Goal: Check status: Check status

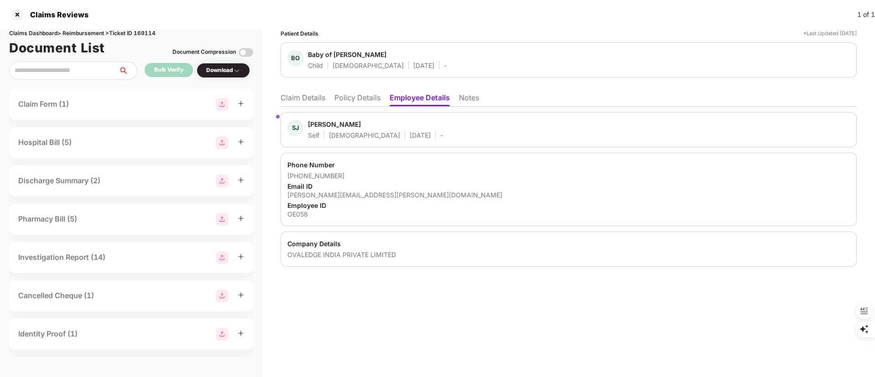
click at [304, 103] on li "Claim Details" at bounding box center [303, 99] width 45 height 13
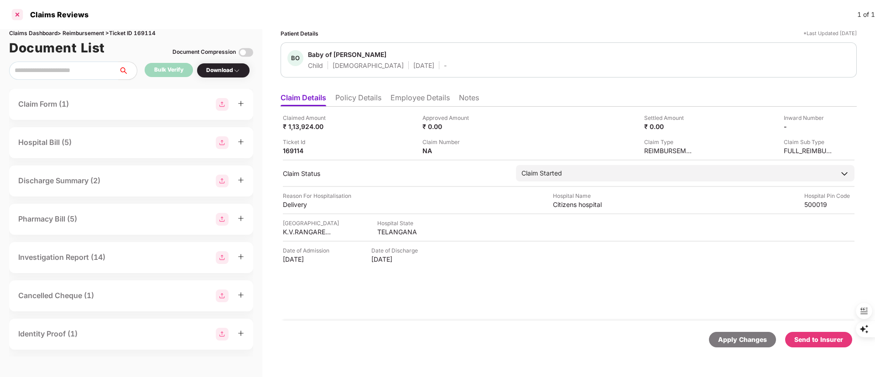
click at [17, 16] on div at bounding box center [17, 14] width 15 height 15
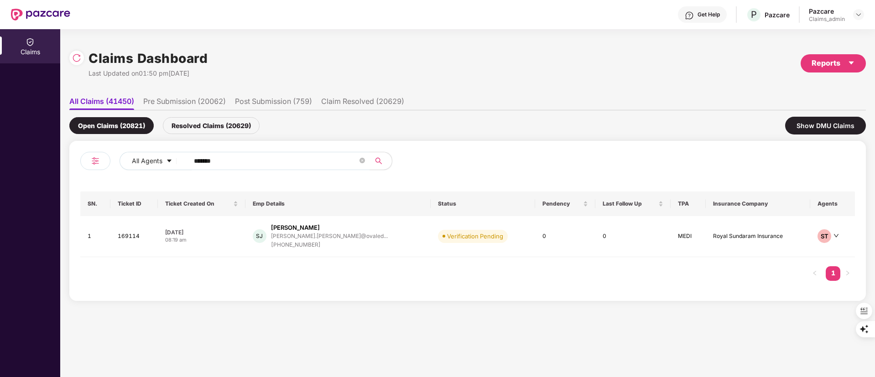
drag, startPoint x: 268, startPoint y: 153, endPoint x: 118, endPoint y: 161, distance: 149.9
click at [118, 161] on div "All Agents ******" at bounding box center [273, 165] width 387 height 26
click at [226, 159] on input "******" at bounding box center [276, 161] width 164 height 14
drag, startPoint x: 226, startPoint y: 159, endPoint x: 162, endPoint y: 170, distance: 65.3
click at [162, 170] on div "All Agents ******" at bounding box center [273, 165] width 387 height 26
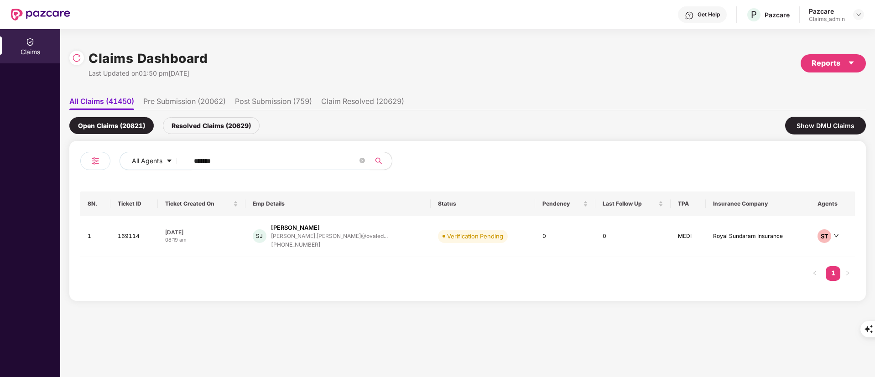
paste input "**"
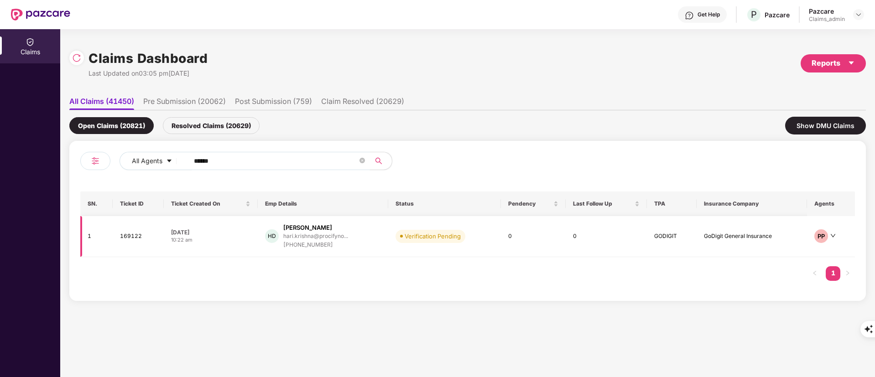
type input "******"
click at [378, 232] on div "HD [PERSON_NAME]... [PHONE_NUMBER]" at bounding box center [322, 237] width 115 height 26
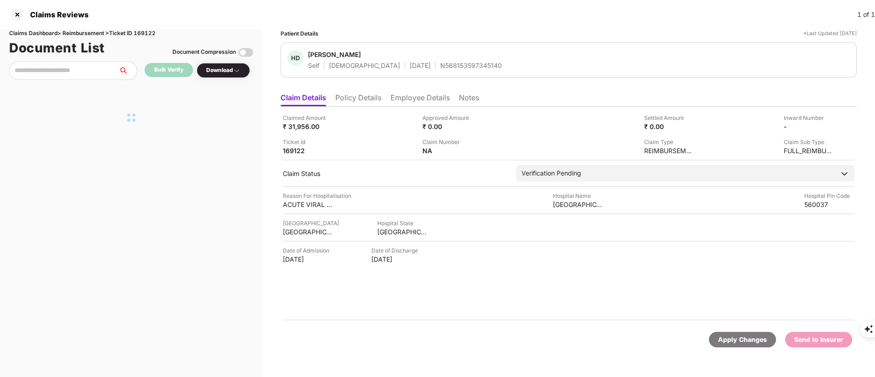
click at [348, 89] on ul "Claim Details Policy Details Employee Details Notes" at bounding box center [569, 98] width 576 height 18
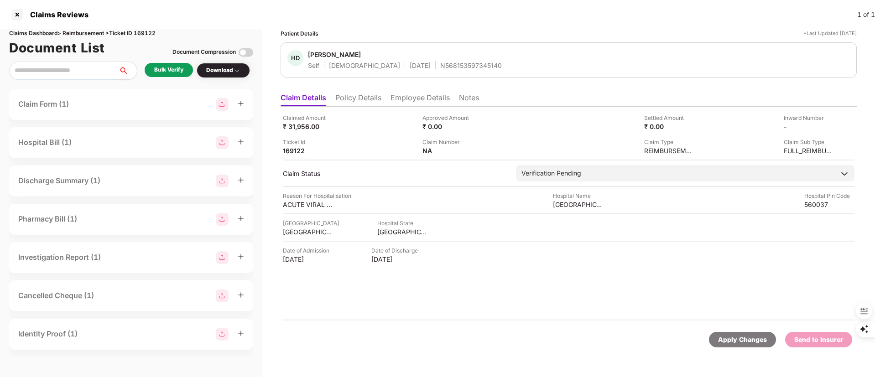
click at [351, 94] on li "Policy Details" at bounding box center [358, 99] width 46 height 13
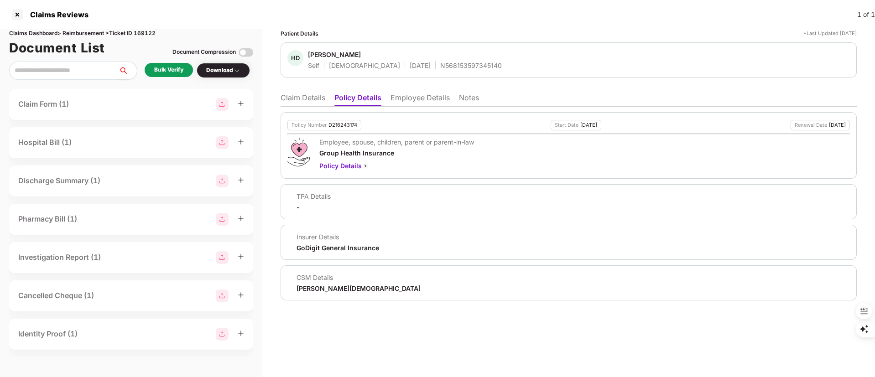
click at [305, 101] on li "Claim Details" at bounding box center [303, 99] width 45 height 13
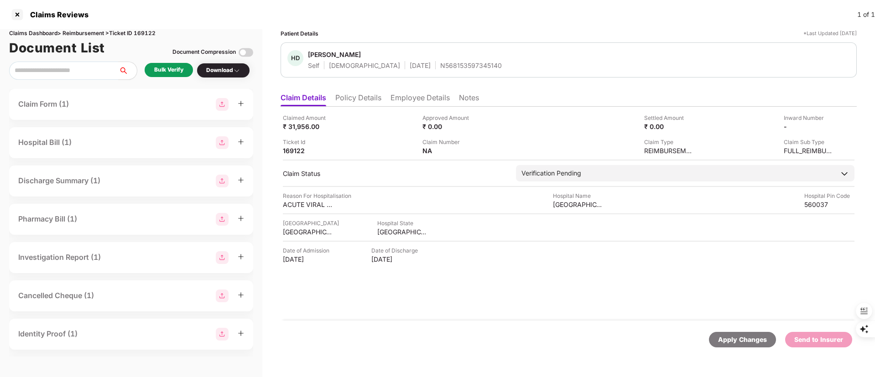
click at [354, 100] on li "Policy Details" at bounding box center [358, 99] width 46 height 13
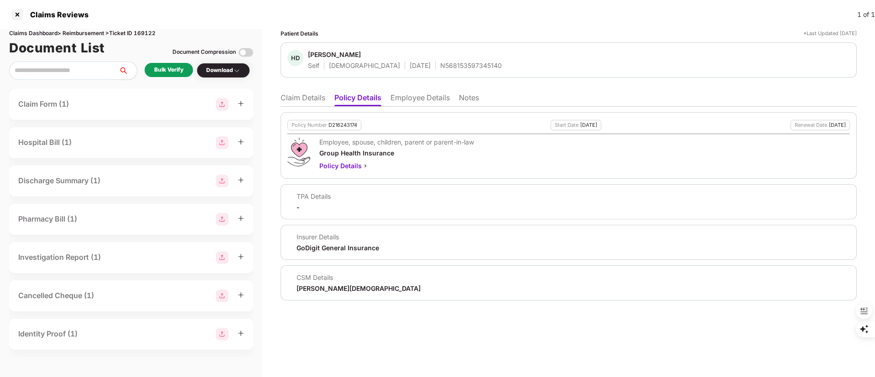
click at [305, 96] on li "Claim Details" at bounding box center [303, 99] width 45 height 13
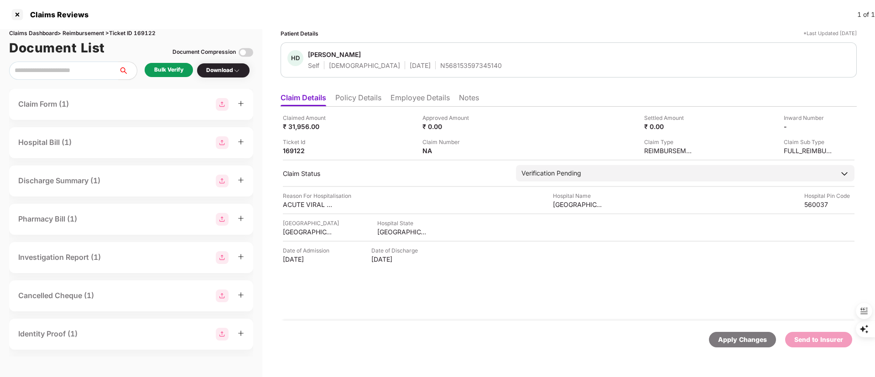
click at [358, 95] on li "Policy Details" at bounding box center [358, 99] width 46 height 13
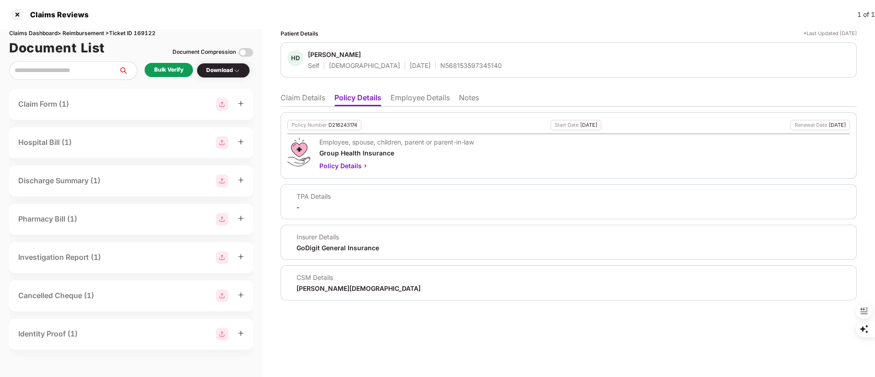
click at [413, 95] on li "Employee Details" at bounding box center [420, 99] width 59 height 13
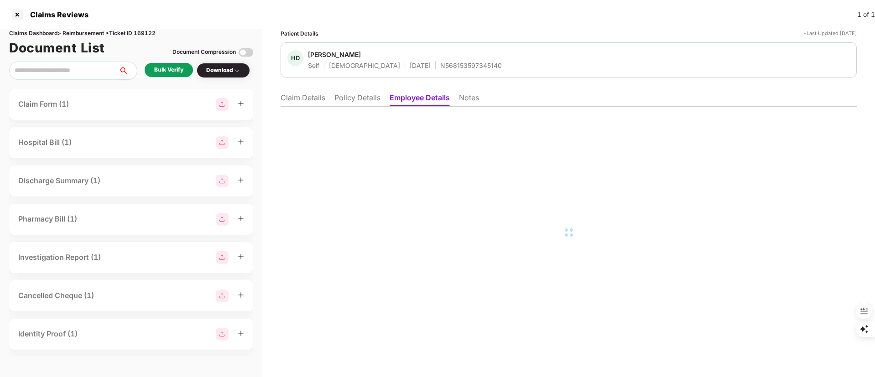
click at [361, 98] on li "Policy Details" at bounding box center [357, 99] width 46 height 13
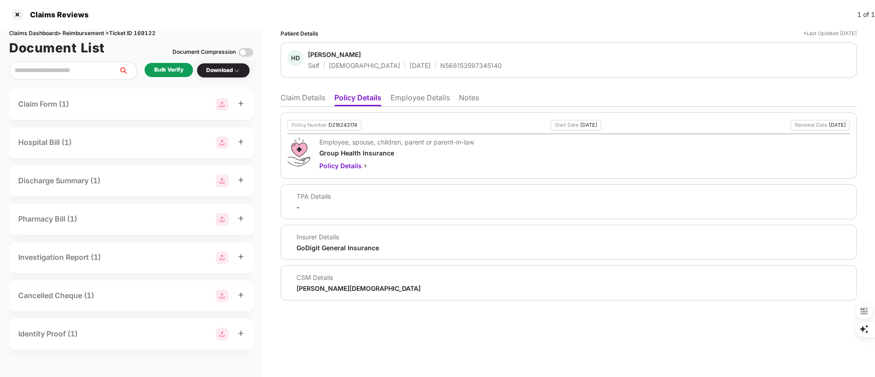
click at [348, 125] on div "D216243174" at bounding box center [343, 125] width 29 height 6
copy div "D216243174"
click at [440, 64] on div "N568153597345140" at bounding box center [471, 65] width 62 height 9
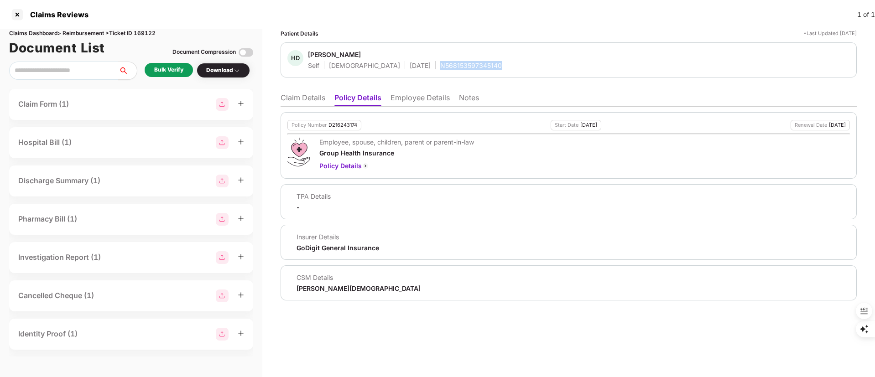
copy div "N568153597345140"
click at [312, 94] on li "Claim Details" at bounding box center [303, 99] width 45 height 13
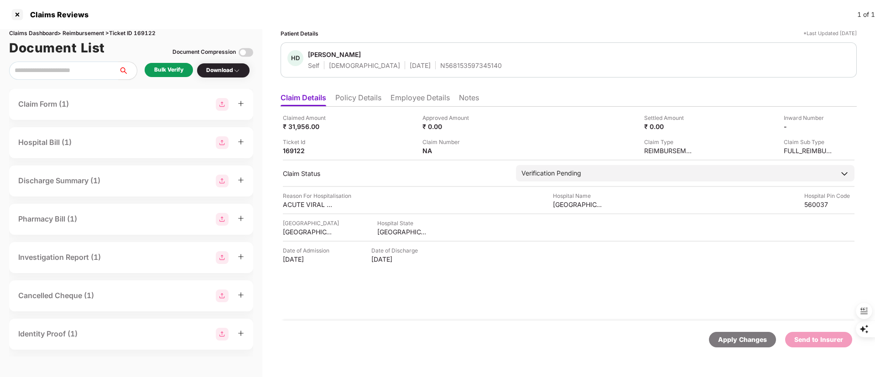
click at [407, 96] on li "Employee Details" at bounding box center [420, 99] width 59 height 13
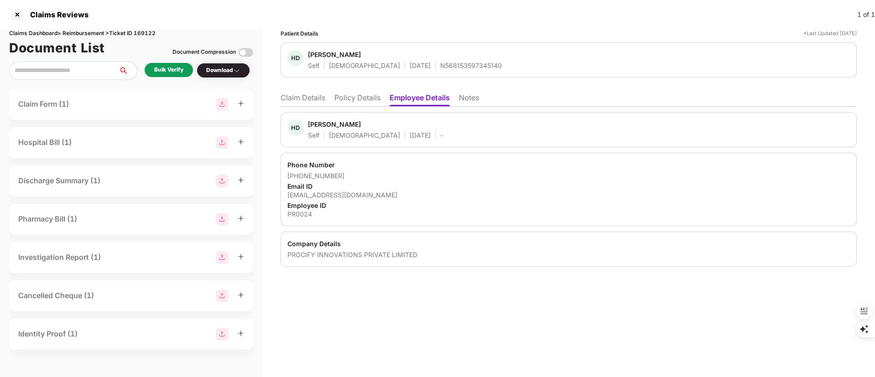
click at [176, 73] on div "Bulk Verify" at bounding box center [168, 70] width 29 height 9
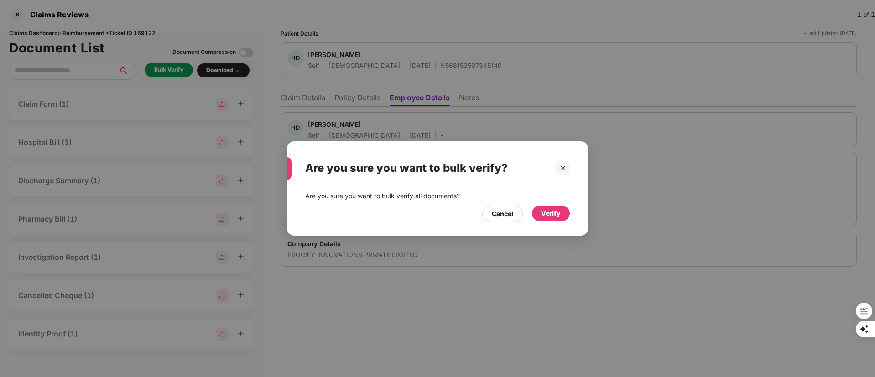
click at [546, 214] on div "Verify" at bounding box center [551, 214] width 20 height 10
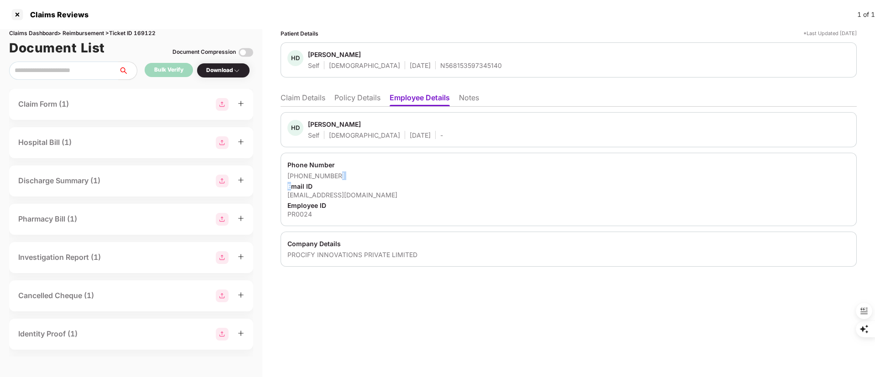
drag, startPoint x: 353, startPoint y: 175, endPoint x: 300, endPoint y: 180, distance: 52.7
click at [294, 184] on div "Phone Number [PHONE_NUMBER] Email ID [EMAIL_ADDRESS][DOMAIN_NAME] Employee ID P…" at bounding box center [569, 189] width 576 height 73
click at [313, 177] on div "[PHONE_NUMBER]" at bounding box center [568, 176] width 563 height 9
drag, startPoint x: 299, startPoint y: 176, endPoint x: 344, endPoint y: 175, distance: 44.7
click at [344, 175] on div "[PHONE_NUMBER]" at bounding box center [568, 176] width 563 height 9
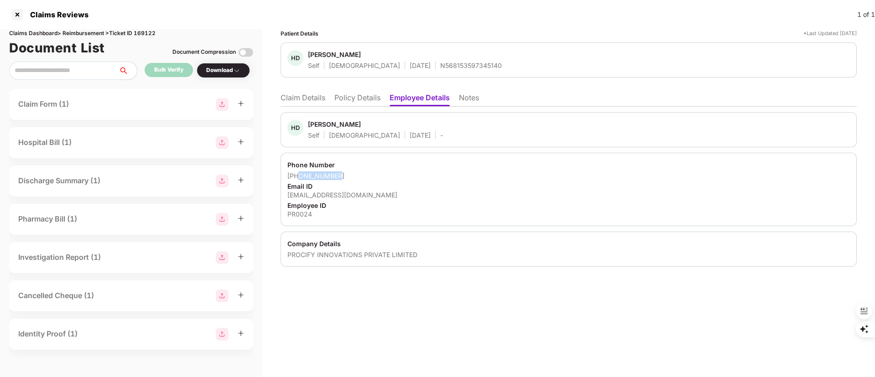
copy div "9445842664"
click at [326, 195] on div "[EMAIL_ADDRESS][DOMAIN_NAME]" at bounding box center [568, 195] width 563 height 9
click at [325, 194] on div "[EMAIL_ADDRESS][DOMAIN_NAME]" at bounding box center [568, 195] width 563 height 9
copy div "[EMAIL_ADDRESS][DOMAIN_NAME]"
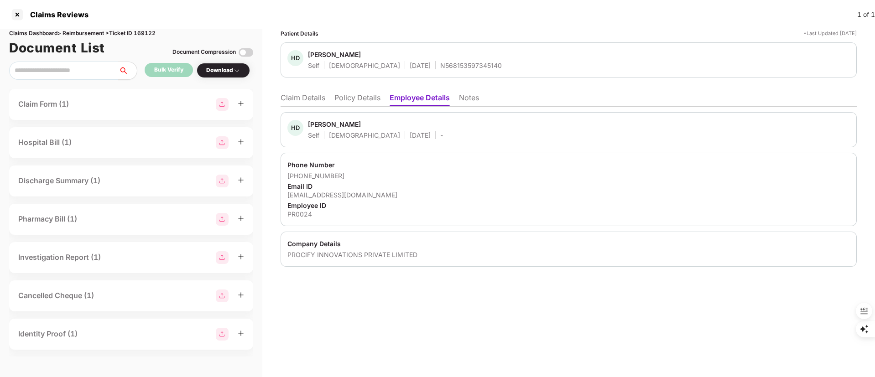
click at [301, 96] on li "Claim Details" at bounding box center [303, 99] width 45 height 13
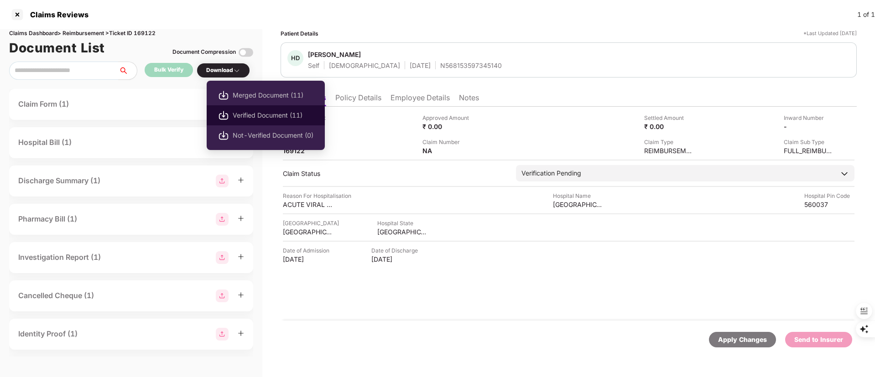
click at [260, 115] on span "Verified Document (11)" at bounding box center [273, 115] width 81 height 10
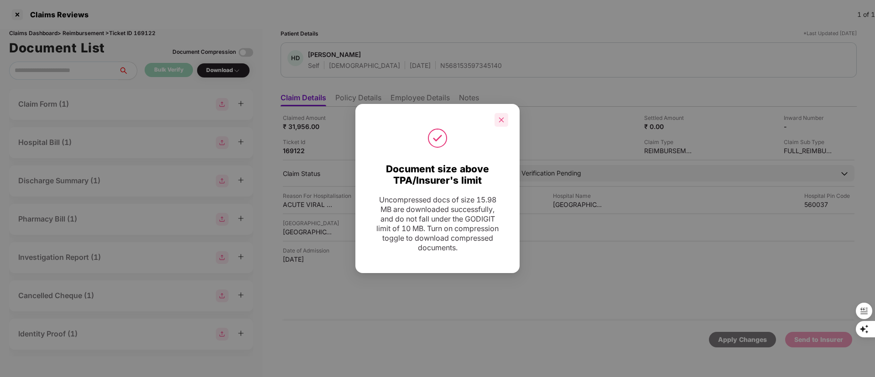
click at [501, 120] on icon "close" at bounding box center [501, 119] width 5 height 5
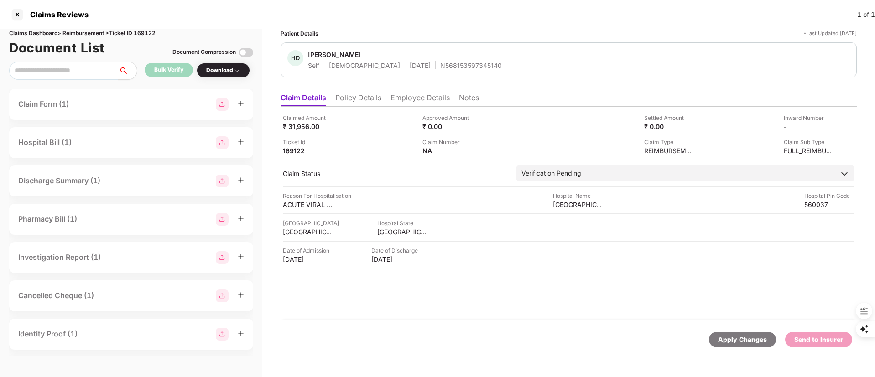
click at [303, 206] on div "Downloading claim documents Please wait, we are fetching the documents" at bounding box center [437, 188] width 875 height 377
click at [306, 203] on div "Downloading claim documents Please wait, we are fetching the documents" at bounding box center [437, 188] width 875 height 377
click at [319, 136] on div "Downloading claim documents Please wait, we are fetching the documents" at bounding box center [295, 129] width 47 height 14
click at [288, 203] on div "Downloading claim documents Please wait, we are fetching the documents" at bounding box center [437, 188] width 875 height 377
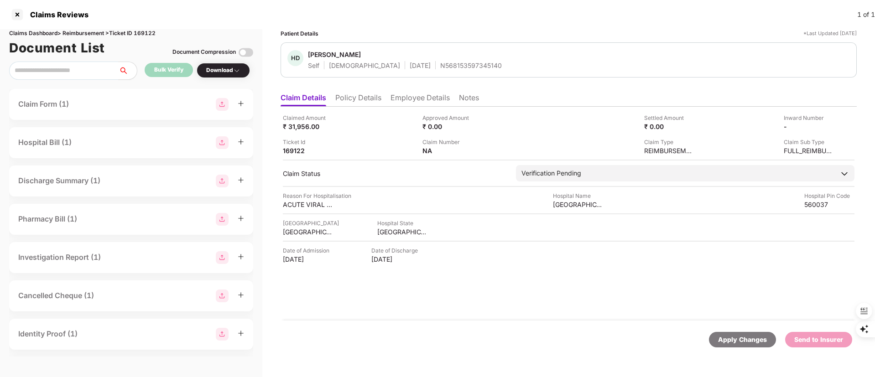
click at [288, 203] on div "Downloading claim documents Please wait, we are fetching the documents" at bounding box center [437, 188] width 875 height 377
click at [298, 203] on div "Downloading claim documents Please wait, we are fetching the documents" at bounding box center [437, 188] width 875 height 377
click at [298, 204] on div "Downloading claim documents Please wait, we are fetching the documents" at bounding box center [437, 188] width 875 height 377
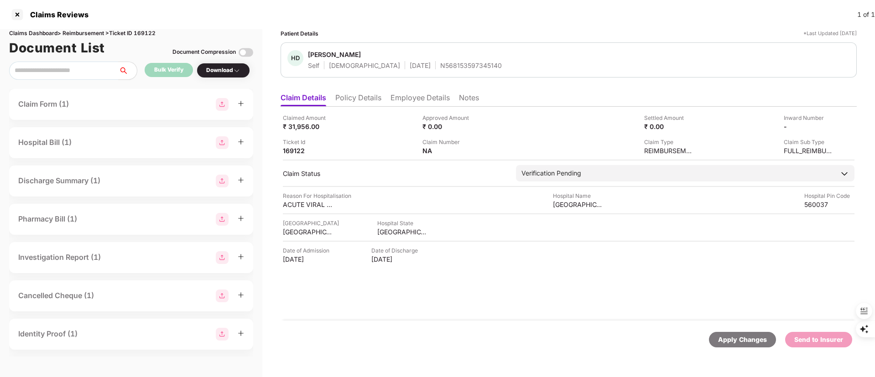
click at [297, 204] on div "Downloading claim documents Please wait, we are fetching the documents" at bounding box center [437, 188] width 875 height 377
drag, startPoint x: 325, startPoint y: 194, endPoint x: 348, endPoint y: 194, distance: 22.4
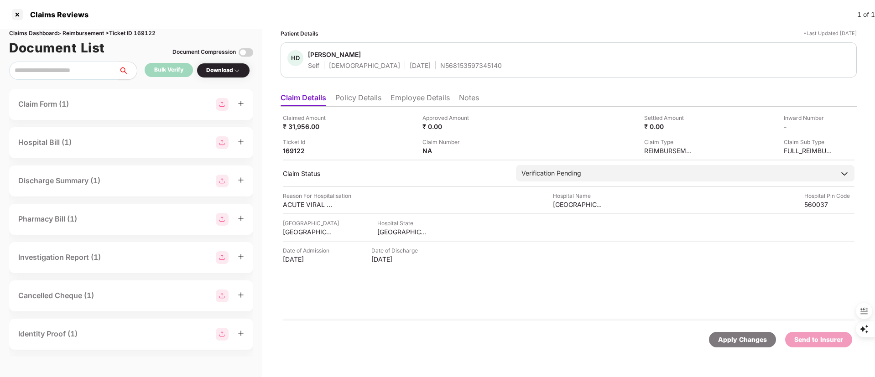
click at [319, 136] on div "Downloading claim documents Please wait, we are fetching the documents" at bounding box center [295, 129] width 47 height 14
click at [316, 204] on div "Downloading claim documents Please wait, we are fetching the documents" at bounding box center [437, 188] width 875 height 377
click at [317, 204] on div "Downloading claim documents Please wait, we are fetching the documents" at bounding box center [437, 188] width 875 height 377
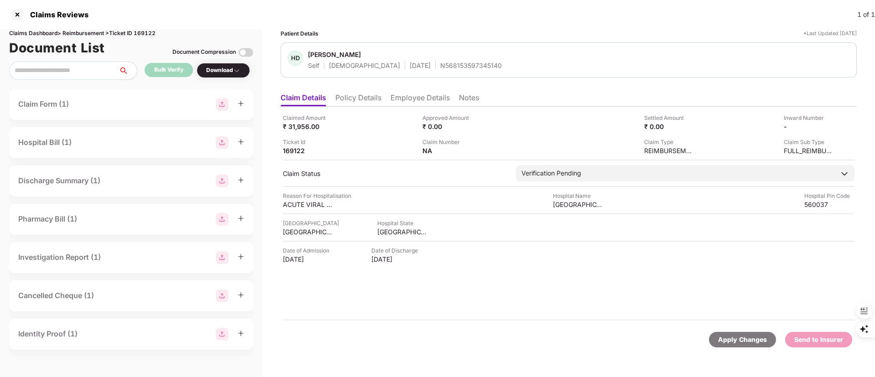
click at [317, 204] on div "Downloading claim documents Please wait, we are fetching the documents" at bounding box center [437, 188] width 875 height 377
drag, startPoint x: 290, startPoint y: 204, endPoint x: 319, endPoint y: 207, distance: 28.8
click at [357, 209] on div "Downloading claim documents Please wait, we are fetching the documents" at bounding box center [437, 188] width 875 height 377
click at [319, 136] on div "Downloading claim documents Please wait, we are fetching the documents" at bounding box center [295, 129] width 47 height 14
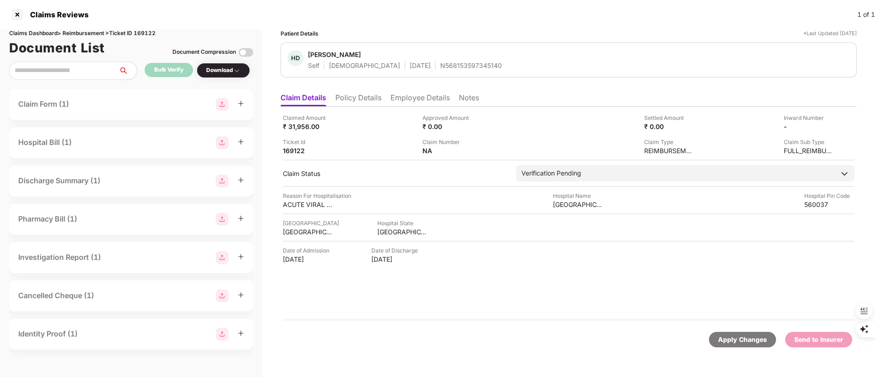
click at [623, 177] on div "Downloading claim documents Please wait, we are fetching the documents" at bounding box center [437, 188] width 875 height 377
click at [379, 255] on div "Downloading claim documents Please wait, we are fetching the documents" at bounding box center [437, 188] width 875 height 377
click at [380, 231] on div "Downloading claim documents Please wait, we are fetching the documents" at bounding box center [437, 188] width 875 height 377
click at [378, 230] on div "Downloading claim documents Please wait, we are fetching the documents" at bounding box center [437, 188] width 875 height 377
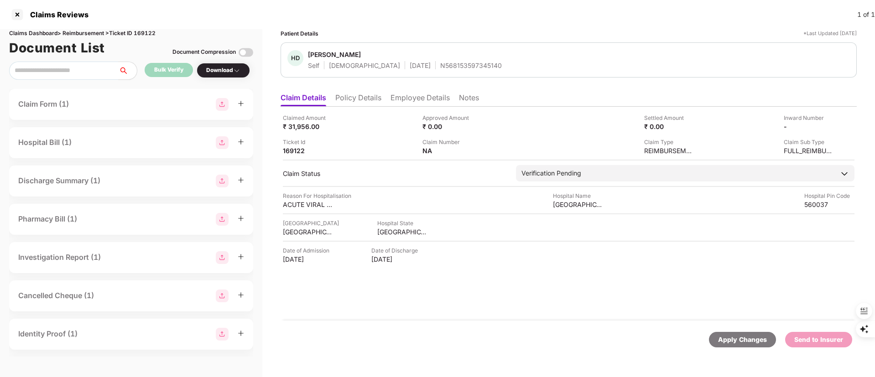
click at [301, 202] on div "Downloading claim documents Please wait, we are fetching the documents" at bounding box center [437, 188] width 875 height 377
click at [301, 203] on div "Downloading claim documents Please wait, we are fetching the documents" at bounding box center [437, 188] width 875 height 377
drag, startPoint x: 301, startPoint y: 203, endPoint x: 304, endPoint y: 164, distance: 38.5
click at [302, 203] on div "Downloading claim documents Please wait, we are fetching the documents" at bounding box center [437, 188] width 875 height 377
click at [303, 161] on div "Downloading claim documents Please wait, we are fetching the documents" at bounding box center [437, 188] width 875 height 377
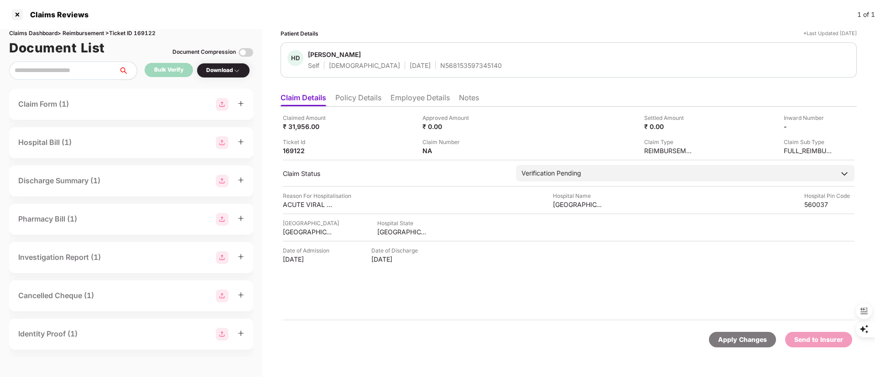
click at [358, 96] on div "Downloading claim documents Please wait, we are fetching the documents" at bounding box center [437, 188] width 875 height 377
click at [312, 98] on div "Downloading claim documents Please wait, we are fetching the documents" at bounding box center [437, 188] width 875 height 377
click at [302, 205] on div "Downloading claim documents Please wait, we are fetching the documents" at bounding box center [437, 188] width 875 height 377
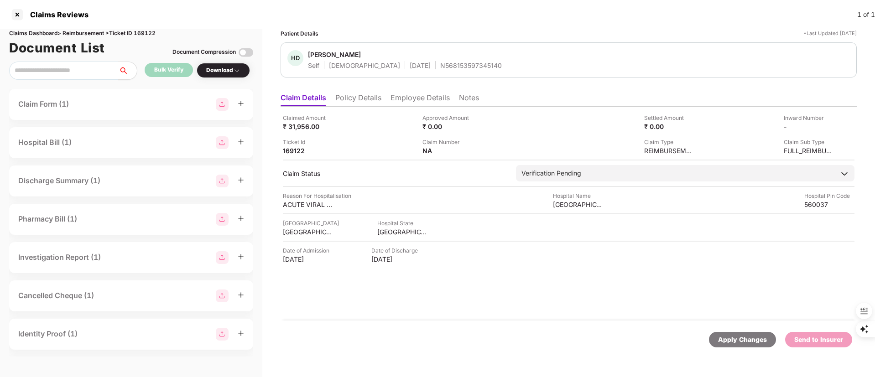
click at [302, 205] on div "Downloading claim documents Please wait, we are fetching the documents" at bounding box center [437, 188] width 875 height 377
click at [358, 100] on div "Downloading claim documents Please wait, we are fetching the documents" at bounding box center [437, 188] width 875 height 377
click at [357, 99] on div "Downloading claim documents Please wait, we are fetching the documents" at bounding box center [437, 188] width 875 height 377
click at [415, 99] on div "Downloading claim documents Please wait, we are fetching the documents" at bounding box center [437, 188] width 875 height 377
click at [371, 99] on div "Downloading claim documents Please wait, we are fetching the documents" at bounding box center [437, 188] width 875 height 377
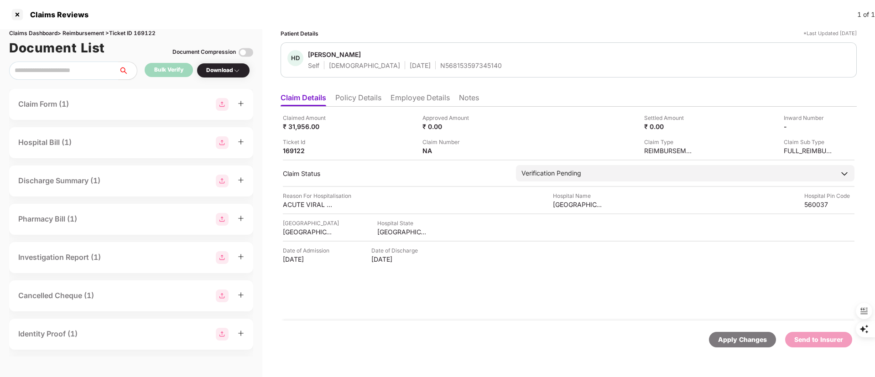
drag, startPoint x: 395, startPoint y: 97, endPoint x: 399, endPoint y: 96, distance: 4.7
click at [399, 96] on div "Downloading claim documents Please wait, we are fetching the documents" at bounding box center [437, 188] width 875 height 377
click at [401, 96] on div "Downloading claim documents Please wait, we are fetching the documents" at bounding box center [437, 188] width 875 height 377
click at [319, 136] on div "Downloading claim documents Please wait, we are fetching the documents" at bounding box center [295, 129] width 47 height 14
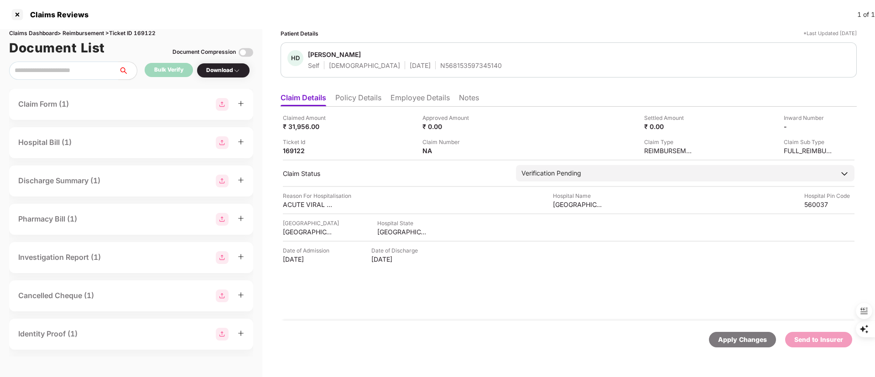
click at [319, 136] on div "Downloading claim documents Please wait, we are fetching the documents" at bounding box center [295, 129] width 47 height 14
click at [312, 206] on div "Downloading claim documents Please wait, we are fetching the documents" at bounding box center [437, 188] width 875 height 377
click at [302, 203] on div "Downloading claim documents Please wait, we are fetching the documents" at bounding box center [437, 188] width 875 height 377
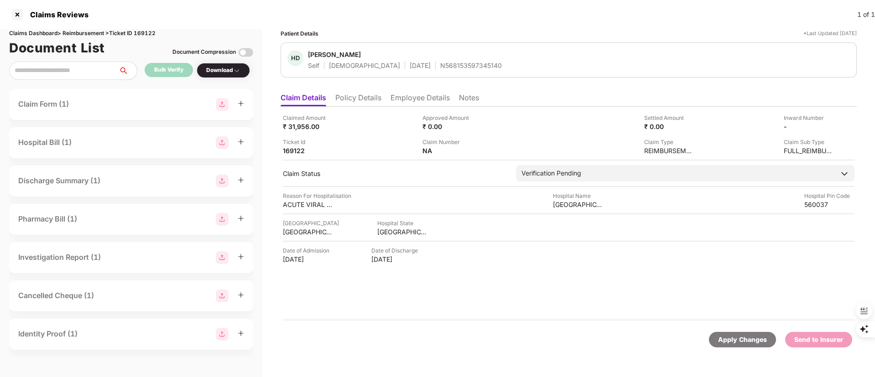
click at [302, 203] on div "Downloading claim documents Please wait, we are fetching the documents" at bounding box center [437, 188] width 875 height 377
drag, startPoint x: 287, startPoint y: 205, endPoint x: 391, endPoint y: 205, distance: 103.6
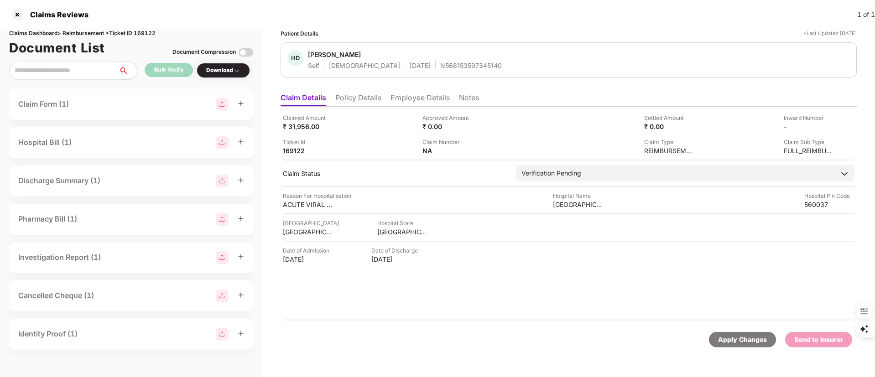
click at [391, 205] on div "Downloading claim documents Please wait, we are fetching the documents" at bounding box center [437, 188] width 875 height 377
click at [362, 102] on div "Downloading claim documents Please wait, we are fetching the documents" at bounding box center [437, 188] width 875 height 377
drag, startPoint x: 362, startPoint y: 102, endPoint x: 412, endPoint y: 98, distance: 49.9
click at [412, 98] on div "Downloading claim documents Please wait, we are fetching the documents" at bounding box center [437, 188] width 875 height 377
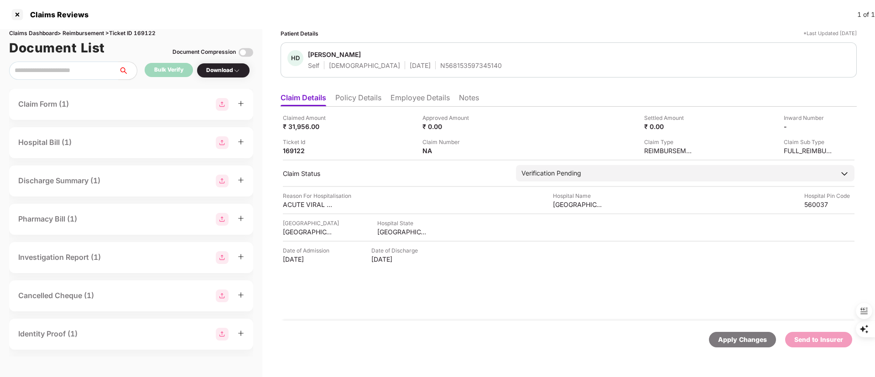
click at [412, 98] on div "Downloading claim documents Please wait, we are fetching the documents" at bounding box center [437, 188] width 875 height 377
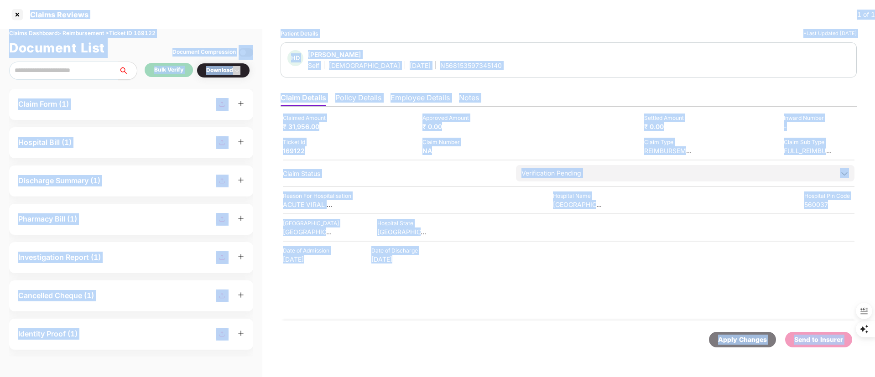
drag, startPoint x: 412, startPoint y: 98, endPoint x: 39, endPoint y: -35, distance: 395.2
click at [39, 0] on html "Claims Reviews 1 of 1 Claims Dashboard > Reimbursement > Ticket ID 169122 Docum…" at bounding box center [437, 188] width 875 height 377
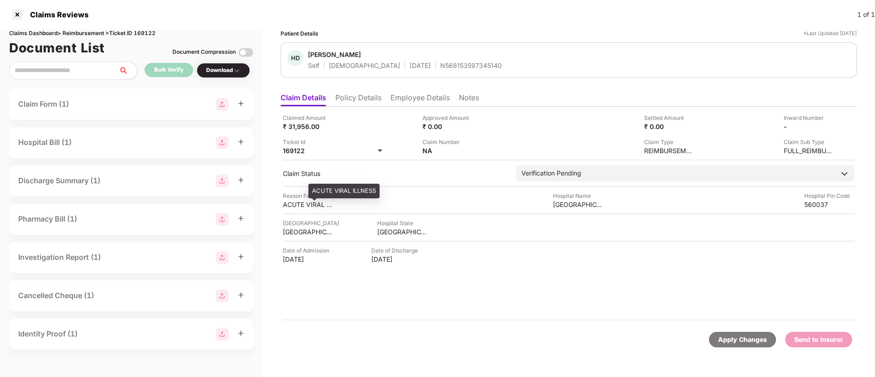
click at [286, 202] on div "ACUTE VIRAL ILLNESS" at bounding box center [308, 204] width 50 height 9
click at [325, 193] on div "ACUTE VIRAL ILLNESS" at bounding box center [343, 191] width 71 height 15
copy div "ACUTE VIRAL ILLNESS"
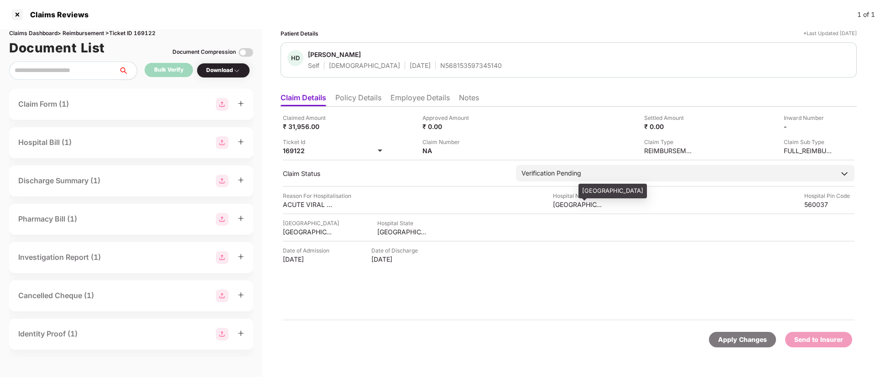
click at [579, 204] on div "[GEOGRAPHIC_DATA]" at bounding box center [578, 204] width 50 height 9
click at [596, 187] on div "[GEOGRAPHIC_DATA]" at bounding box center [613, 191] width 68 height 15
copy div "[GEOGRAPHIC_DATA]"
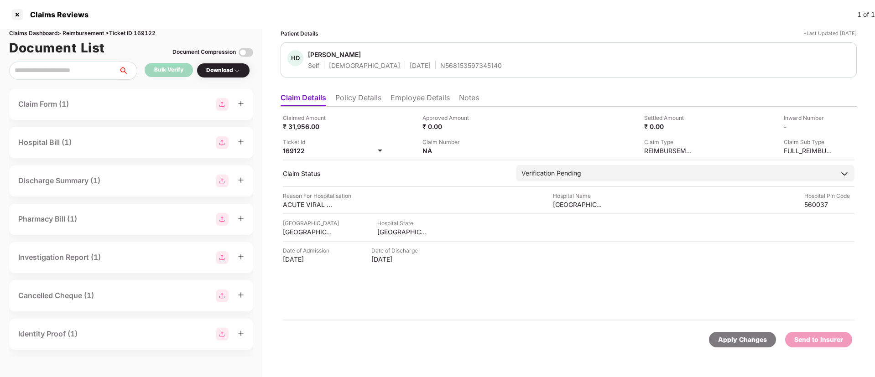
click at [405, 99] on li "Employee Details" at bounding box center [420, 99] width 59 height 13
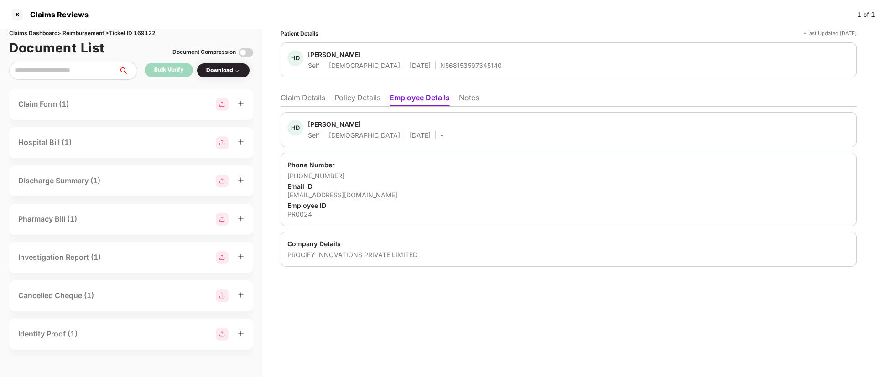
click at [312, 99] on li "Claim Details" at bounding box center [303, 99] width 45 height 13
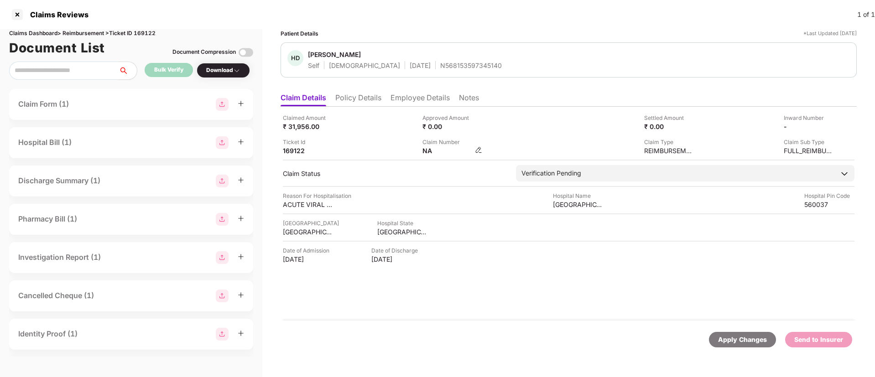
click at [479, 150] on img at bounding box center [478, 149] width 7 height 7
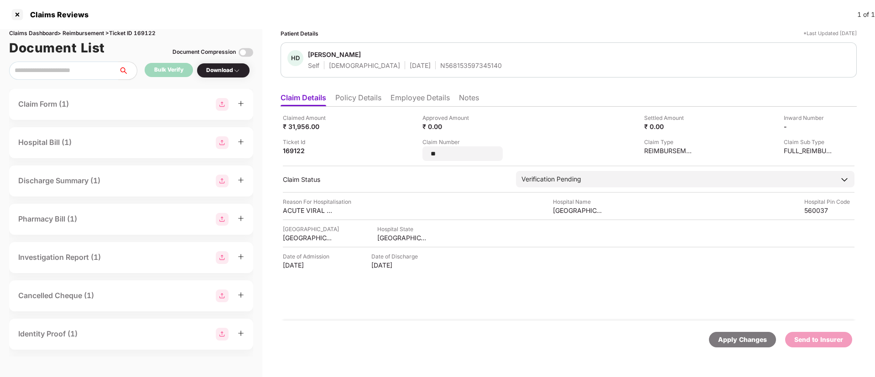
drag, startPoint x: 446, startPoint y: 155, endPoint x: 406, endPoint y: 162, distance: 40.8
click at [406, 162] on div "Claimed Amount ₹ 31,956.00 Approved Amount ₹ 0.00 Settled Amount ₹ 0.00 Inward …" at bounding box center [569, 214] width 576 height 214
type input "**********"
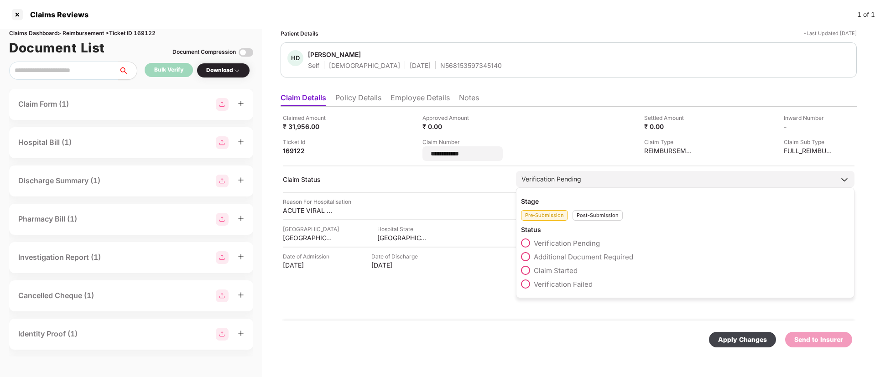
click at [589, 215] on div "Stage Pre-Submission Post-Submission Status Verification Pending Additional Doc…" at bounding box center [685, 243] width 339 height 111
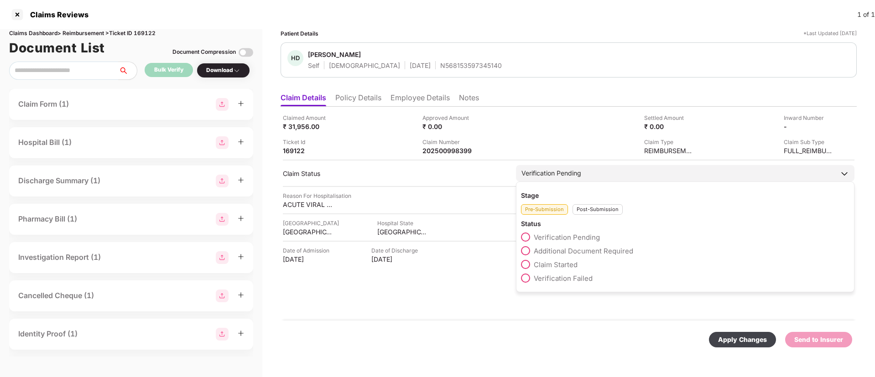
click at [581, 208] on div "Post-Submission" at bounding box center [598, 209] width 50 height 10
click at [574, 251] on span "Claim Under Process" at bounding box center [568, 251] width 69 height 9
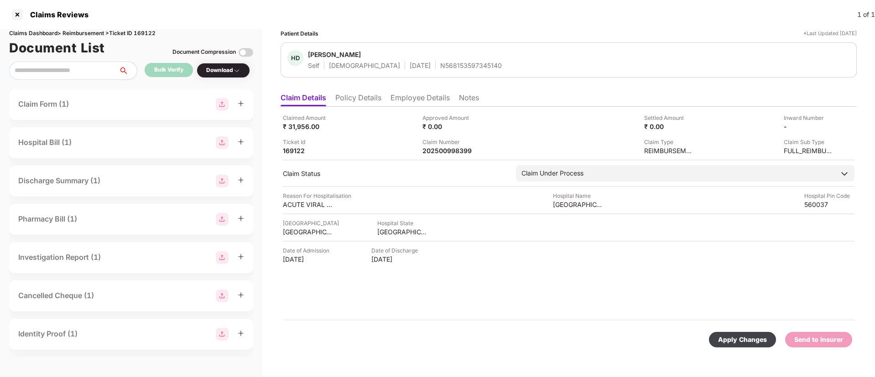
click at [748, 339] on div "Apply Changes" at bounding box center [742, 340] width 49 height 10
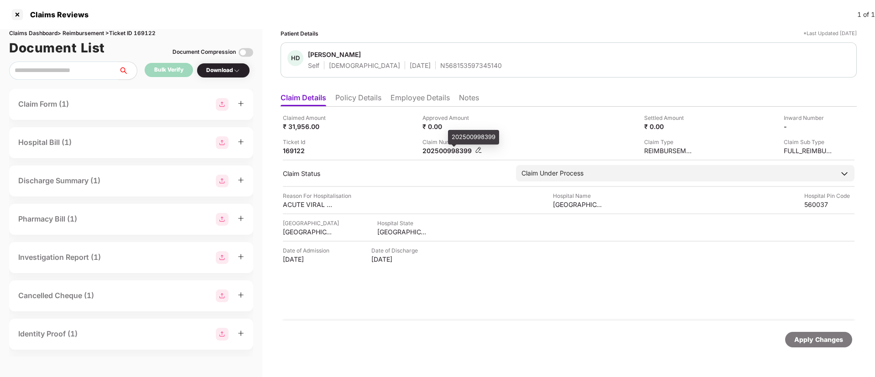
click at [450, 149] on div "202500998399" at bounding box center [448, 150] width 50 height 9
copy div "202500998399"
